Goal: Task Accomplishment & Management: Use online tool/utility

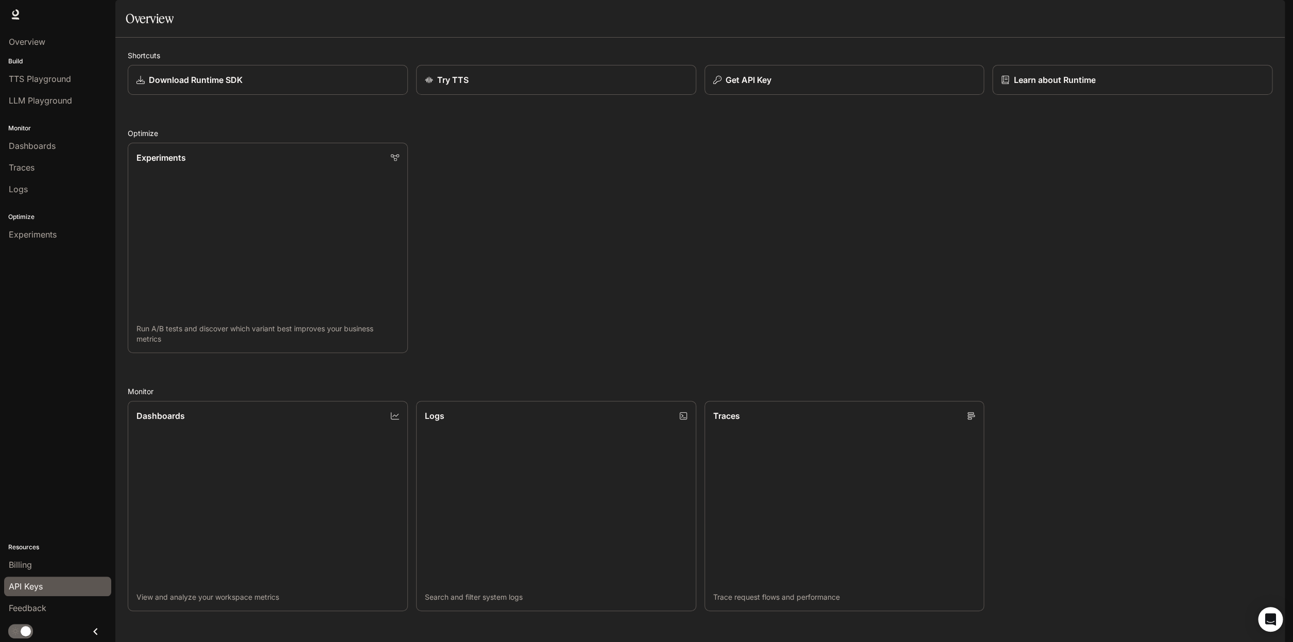
click at [86, 578] on link "API Keys" at bounding box center [57, 586] width 107 height 20
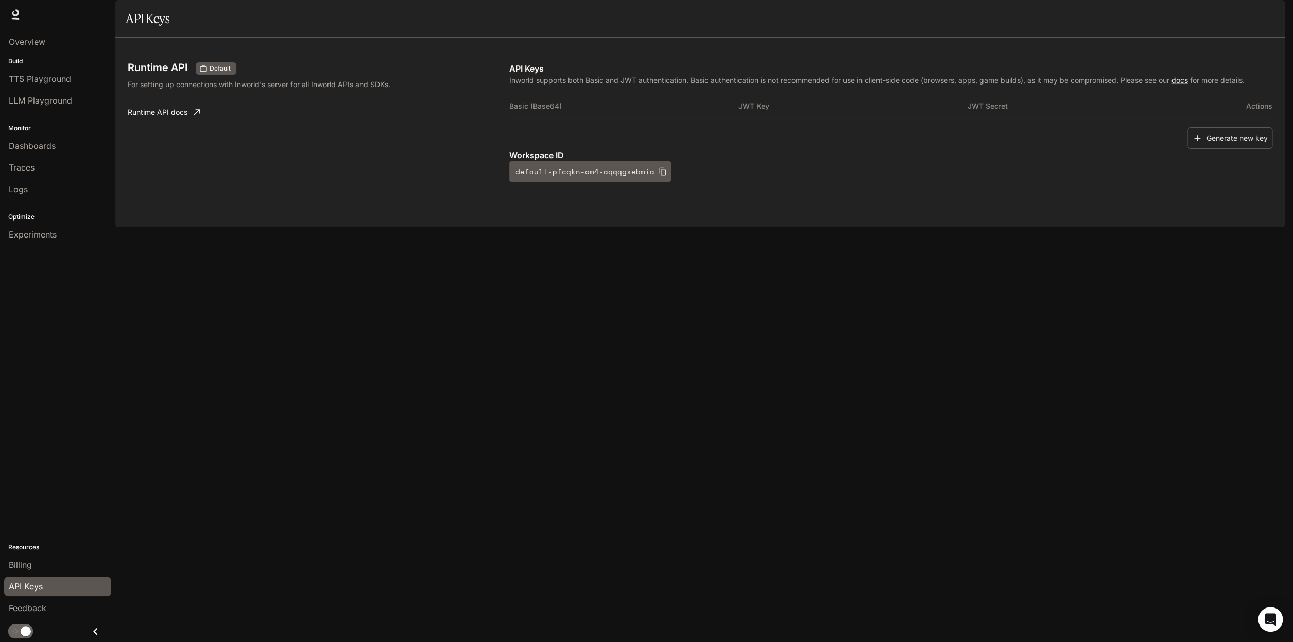
click at [554, 118] on th "Basic (Base64)" at bounding box center [623, 106] width 229 height 25
click at [1225, 149] on button "Generate new key" at bounding box center [1229, 138] width 85 height 22
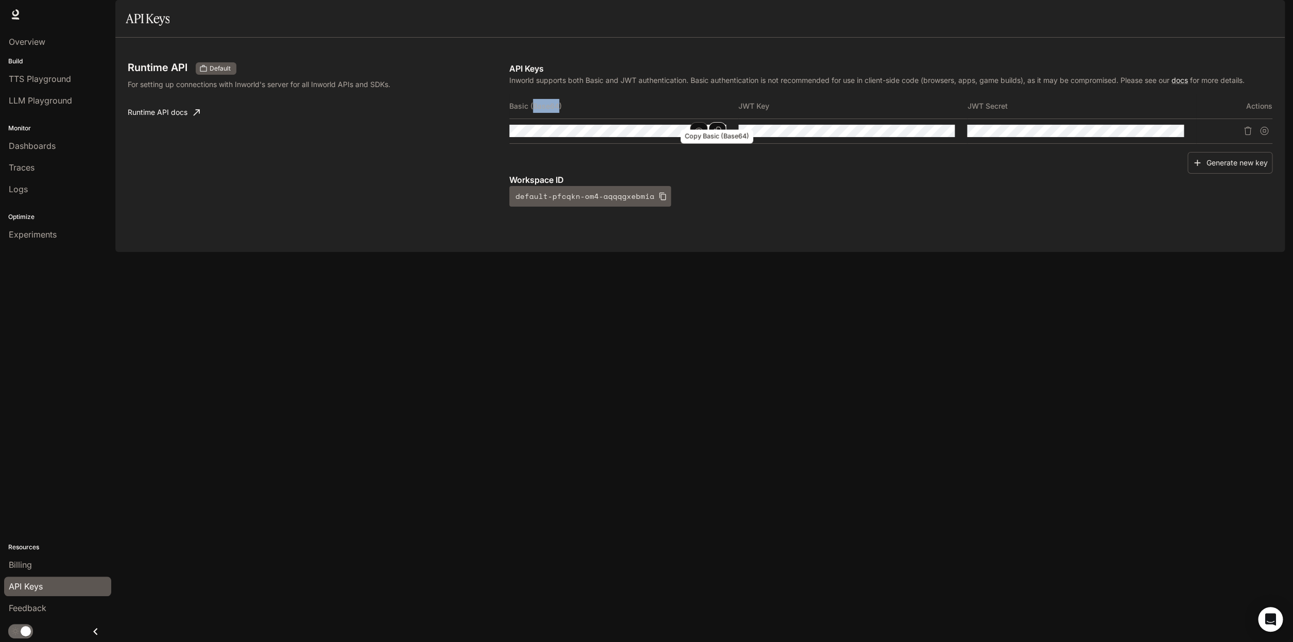
click at [712, 140] on button "Copy Basic (Base64)" at bounding box center [717, 131] width 18 height 18
click at [43, 82] on span "TTS Playground" at bounding box center [40, 79] width 62 height 12
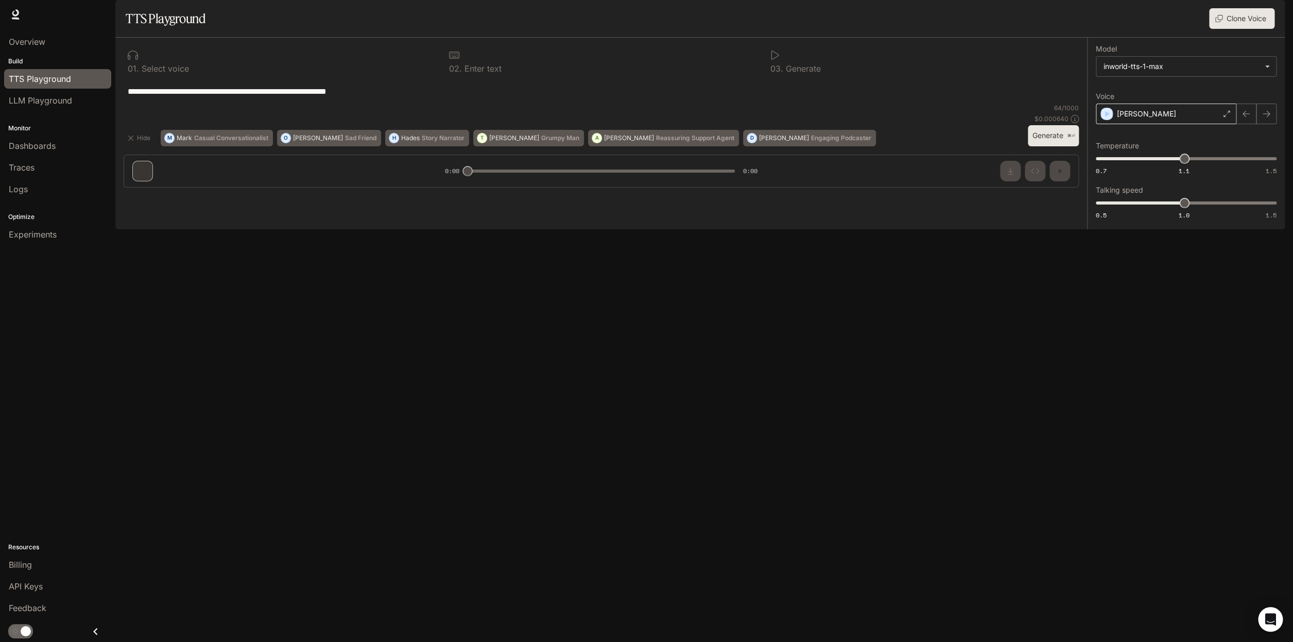
click at [1227, 117] on icon at bounding box center [1226, 114] width 6 height 6
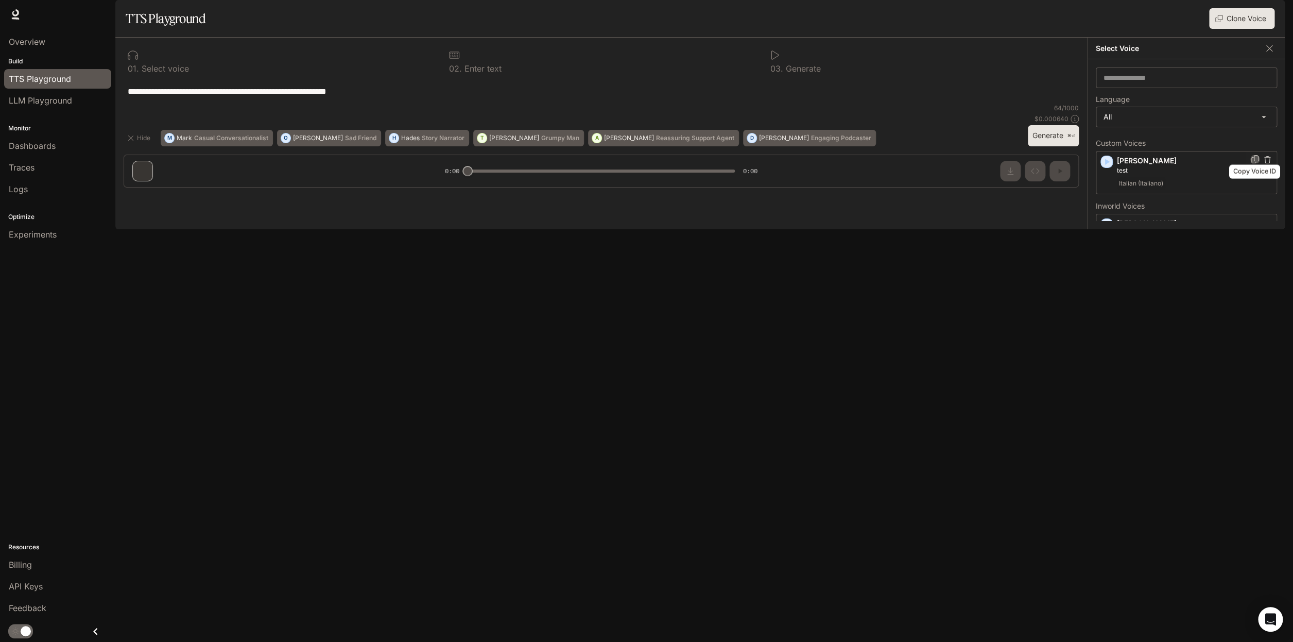
click at [1252, 163] on icon "Copy Voice ID" at bounding box center [1255, 159] width 10 height 8
click at [61, 173] on div "Traces" at bounding box center [58, 167] width 98 height 12
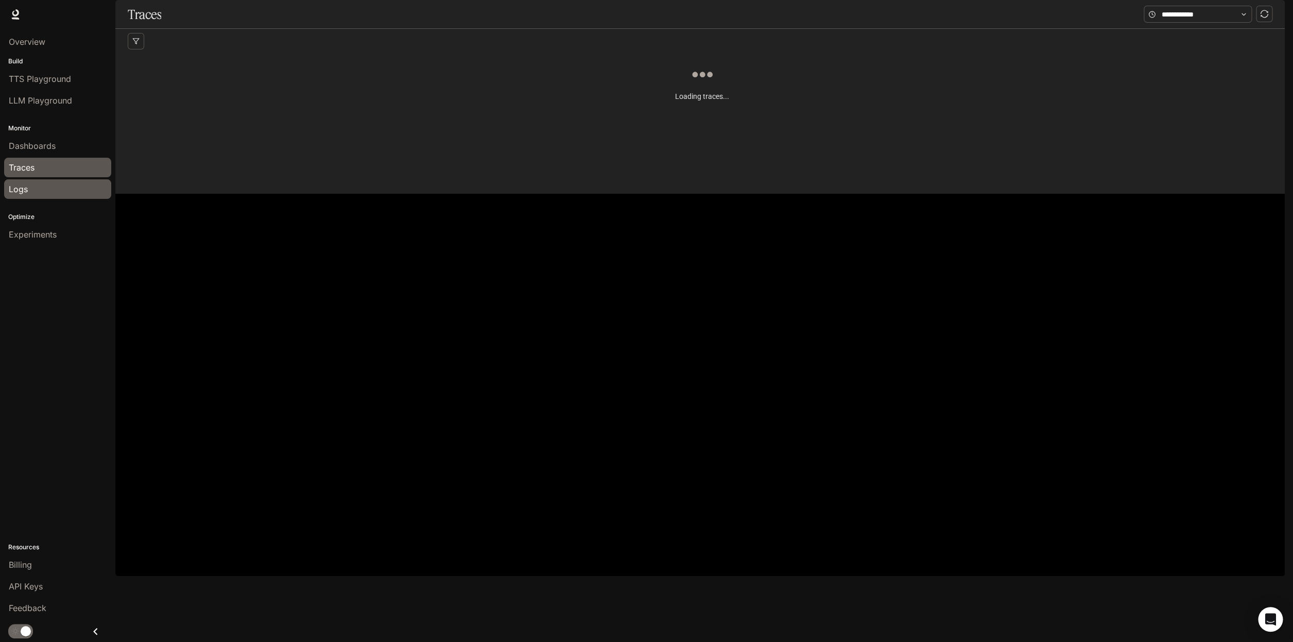
click at [57, 185] on div "Logs" at bounding box center [58, 189] width 98 height 12
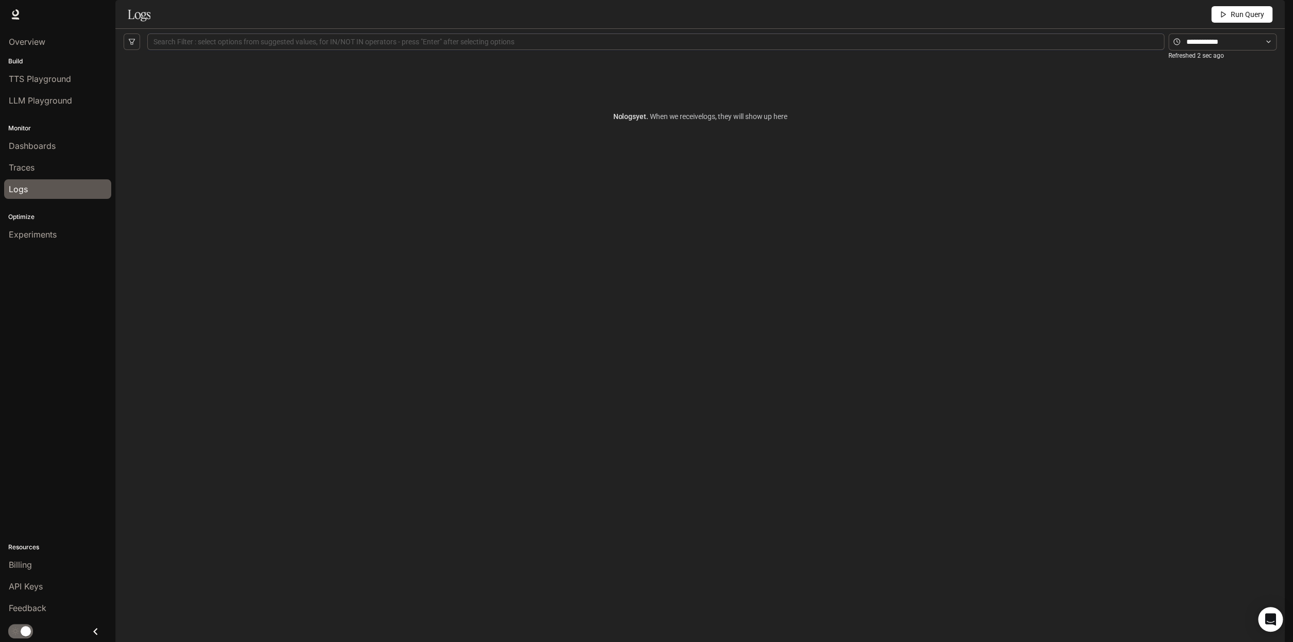
click at [1222, 11] on span "Documentation" at bounding box center [1224, 14] width 51 height 13
